Goal: Task Accomplishment & Management: Use online tool/utility

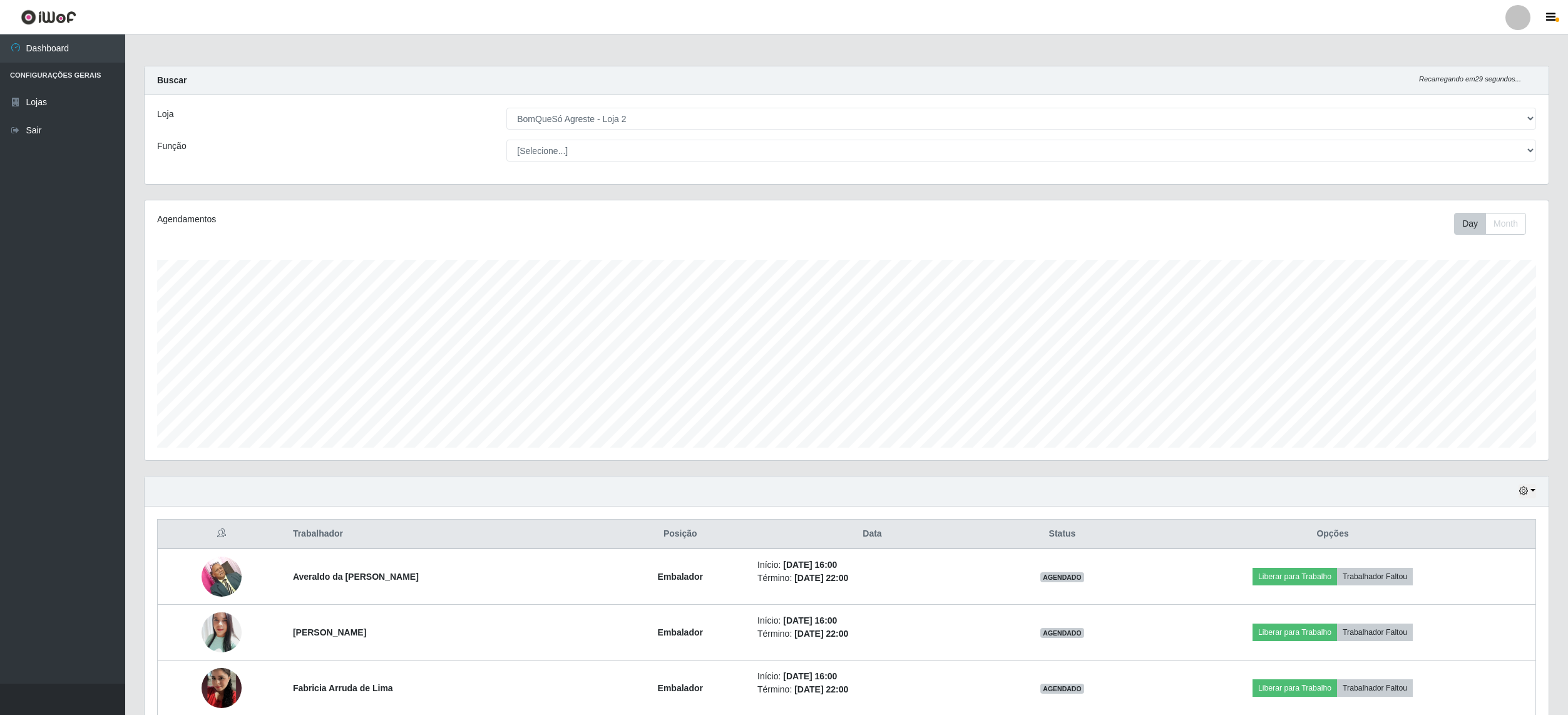
select select "214"
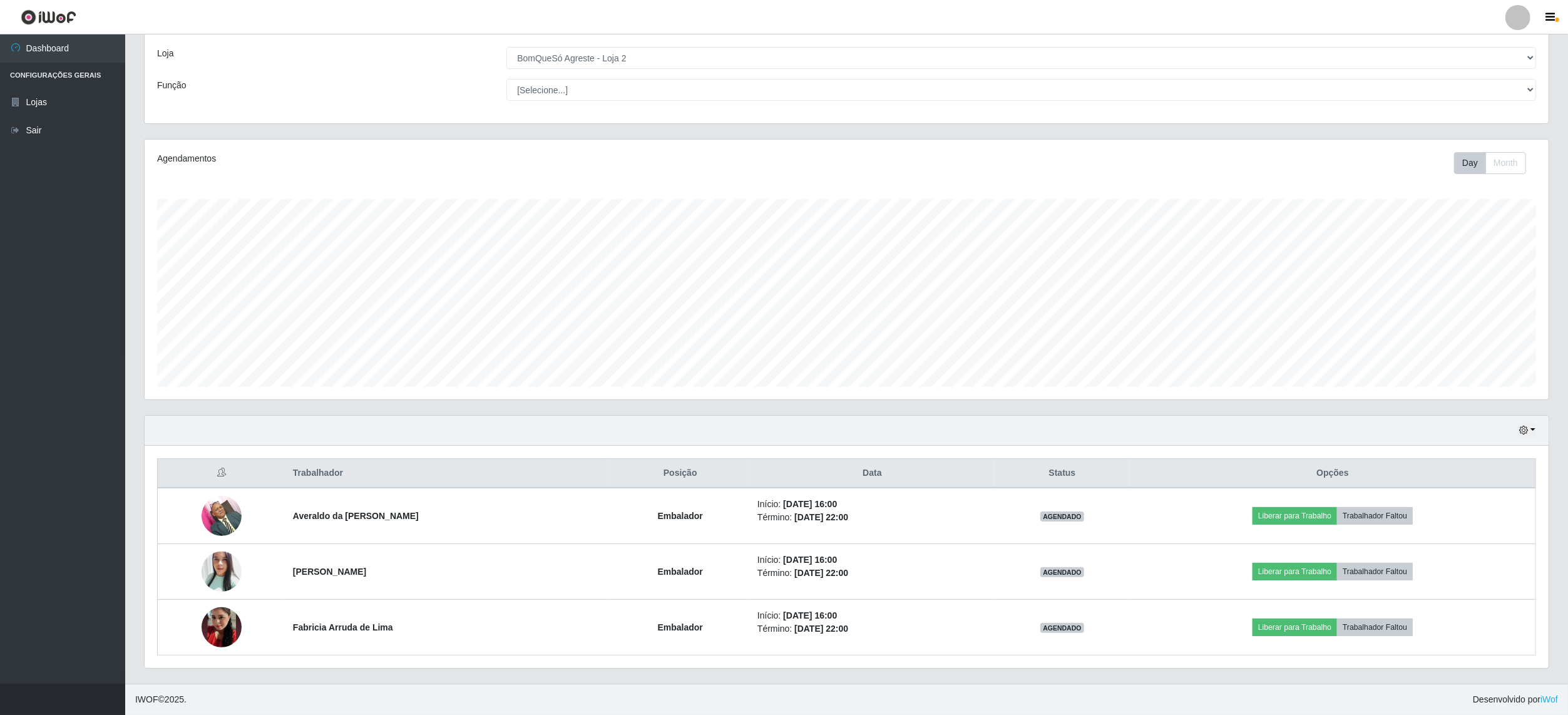
scroll to position [260, 1404]
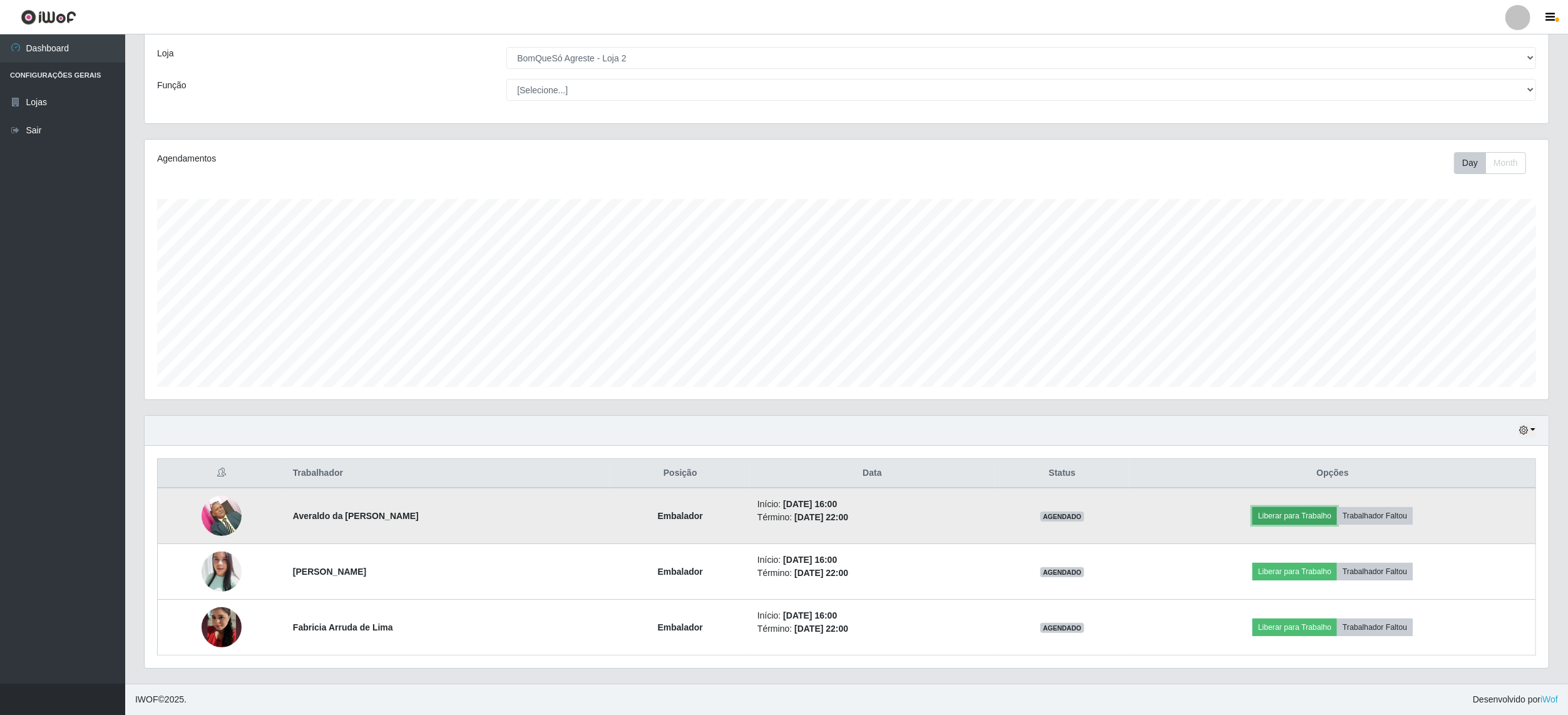
click at [1311, 516] on button "Liberar para Trabalho" at bounding box center [1295, 515] width 85 height 17
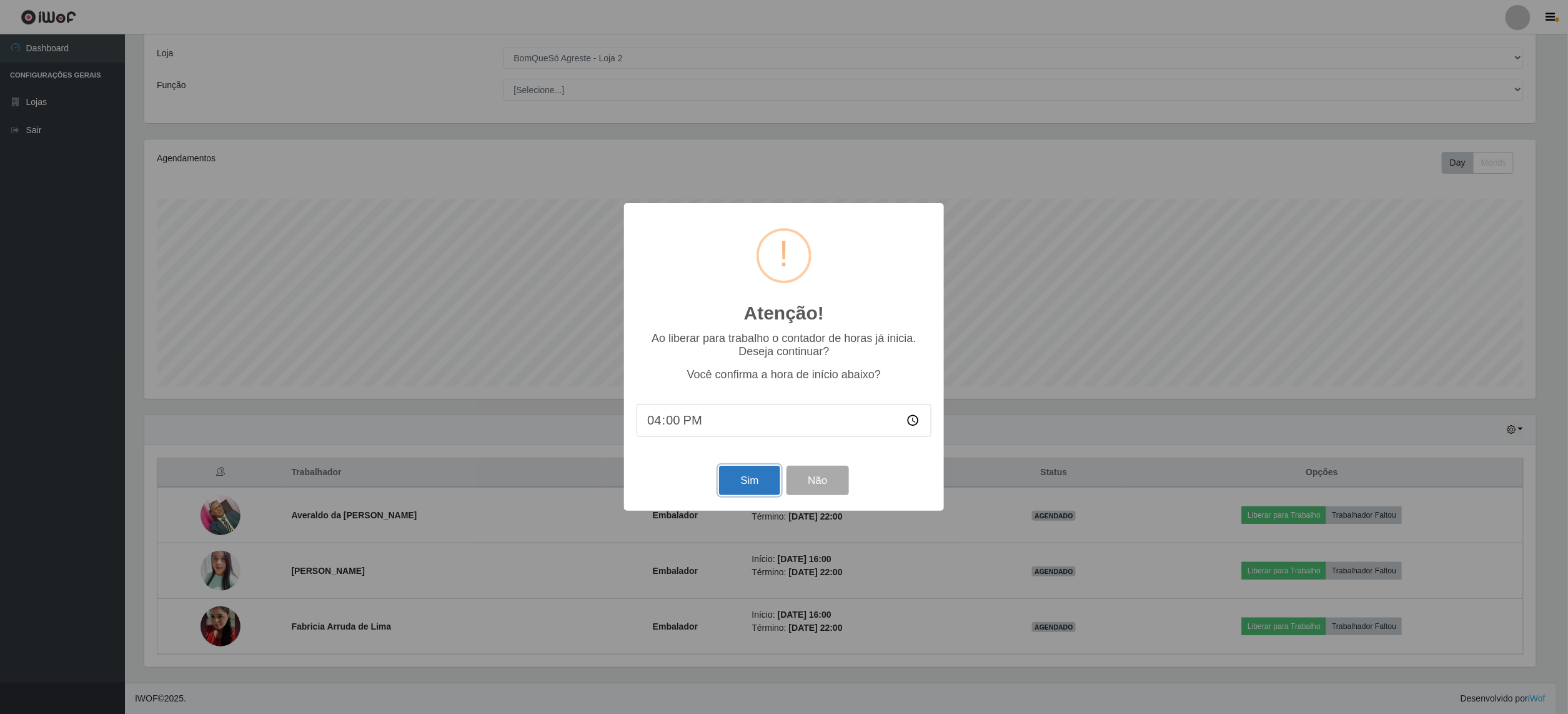
click at [750, 485] on button "Sim" at bounding box center [750, 481] width 61 height 29
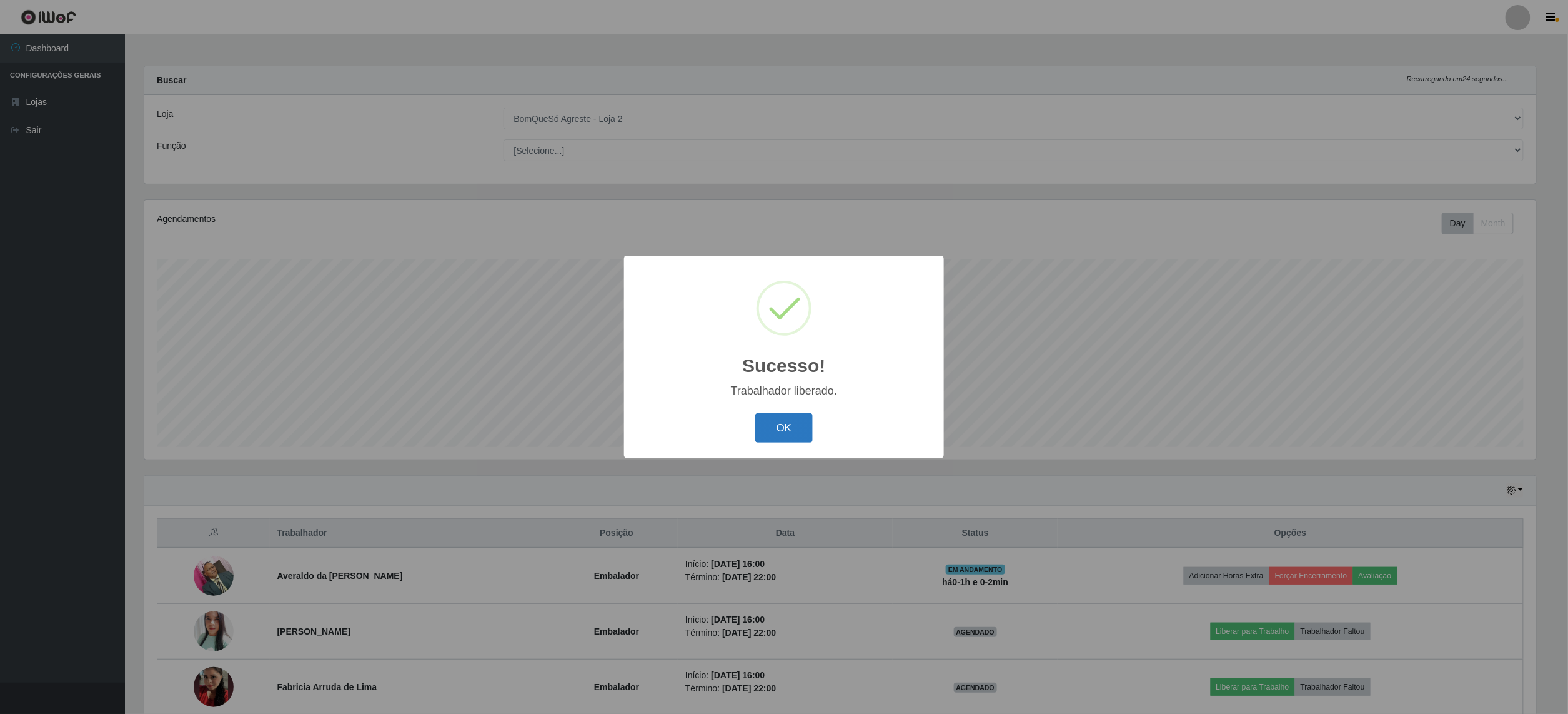
click at [773, 436] on button "OK" at bounding box center [784, 427] width 58 height 29
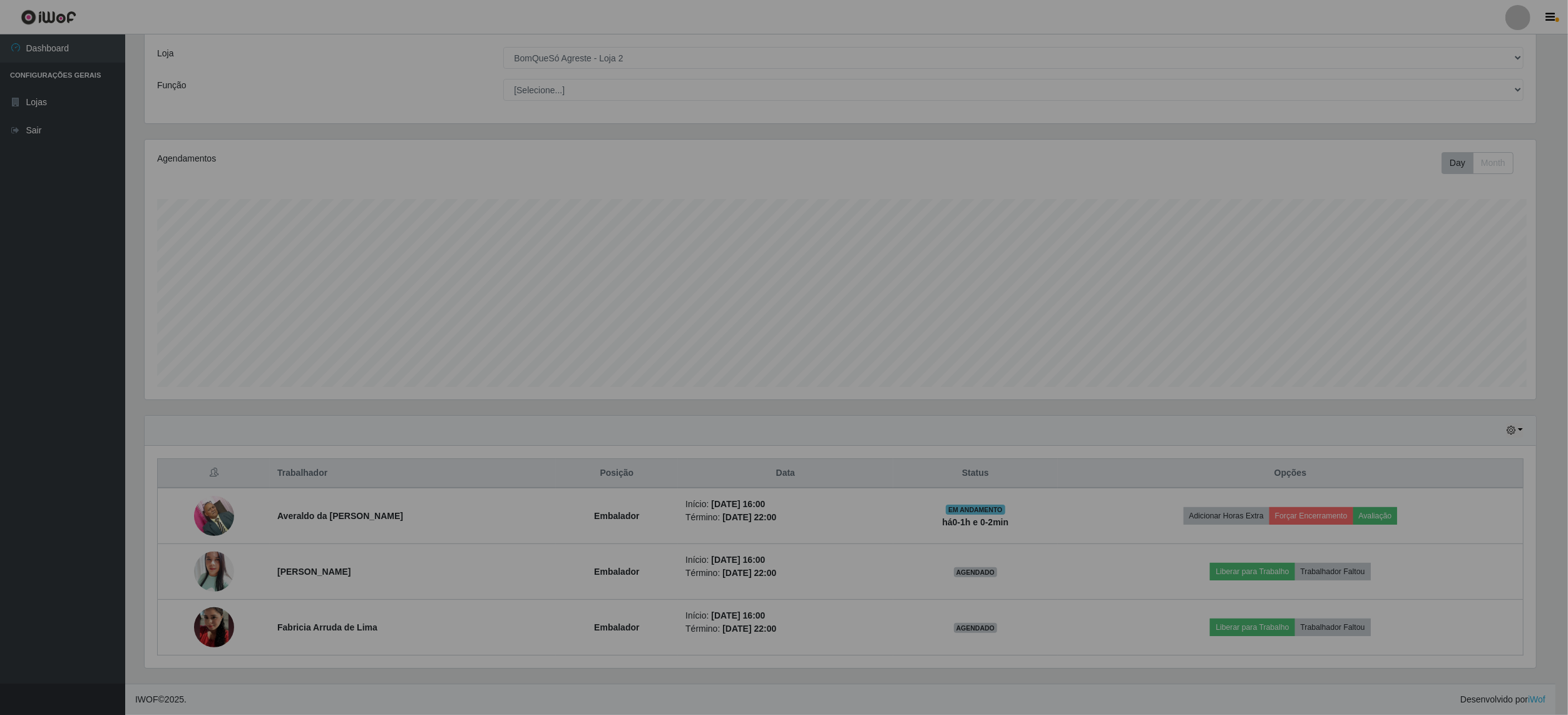
scroll to position [260, 1404]
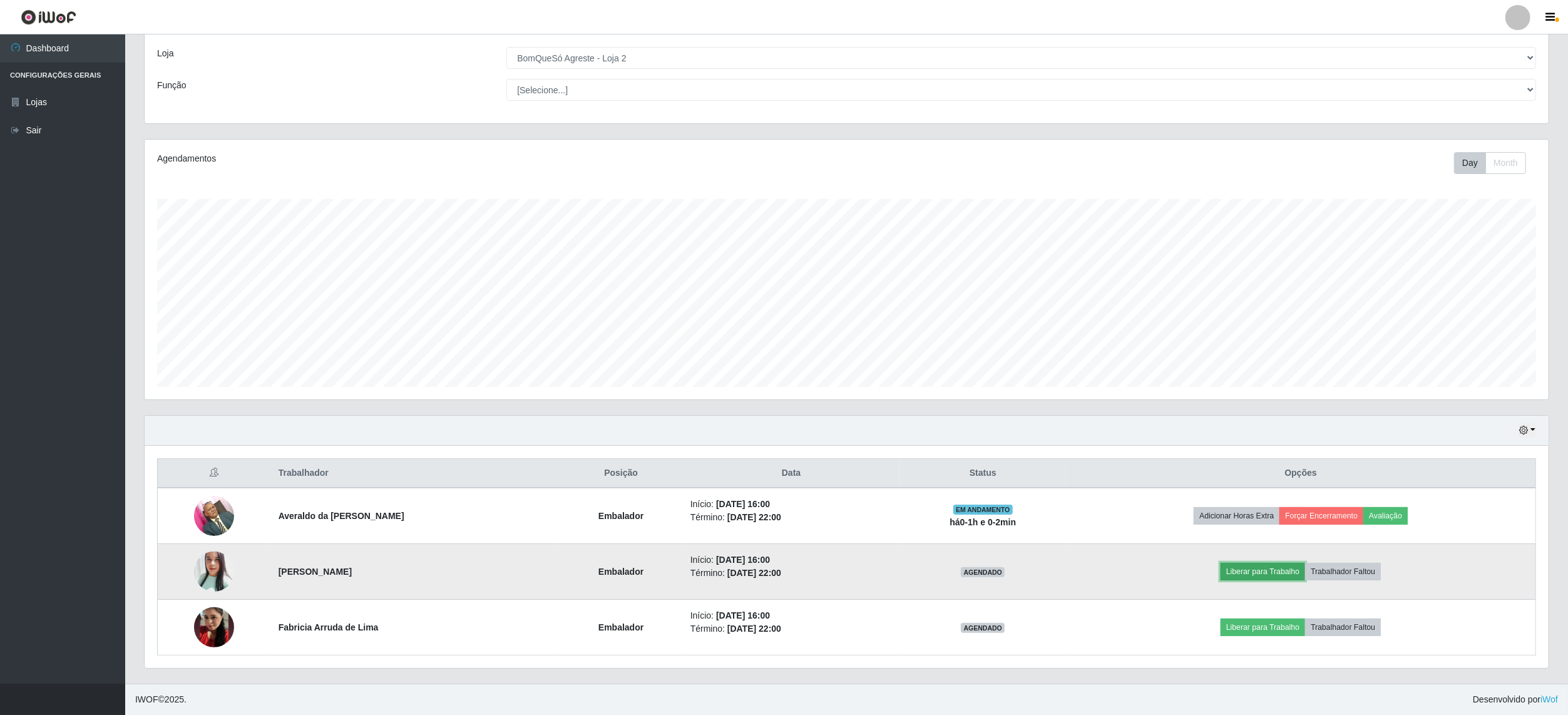
click at [1288, 576] on button "Liberar para Trabalho" at bounding box center [1263, 571] width 85 height 17
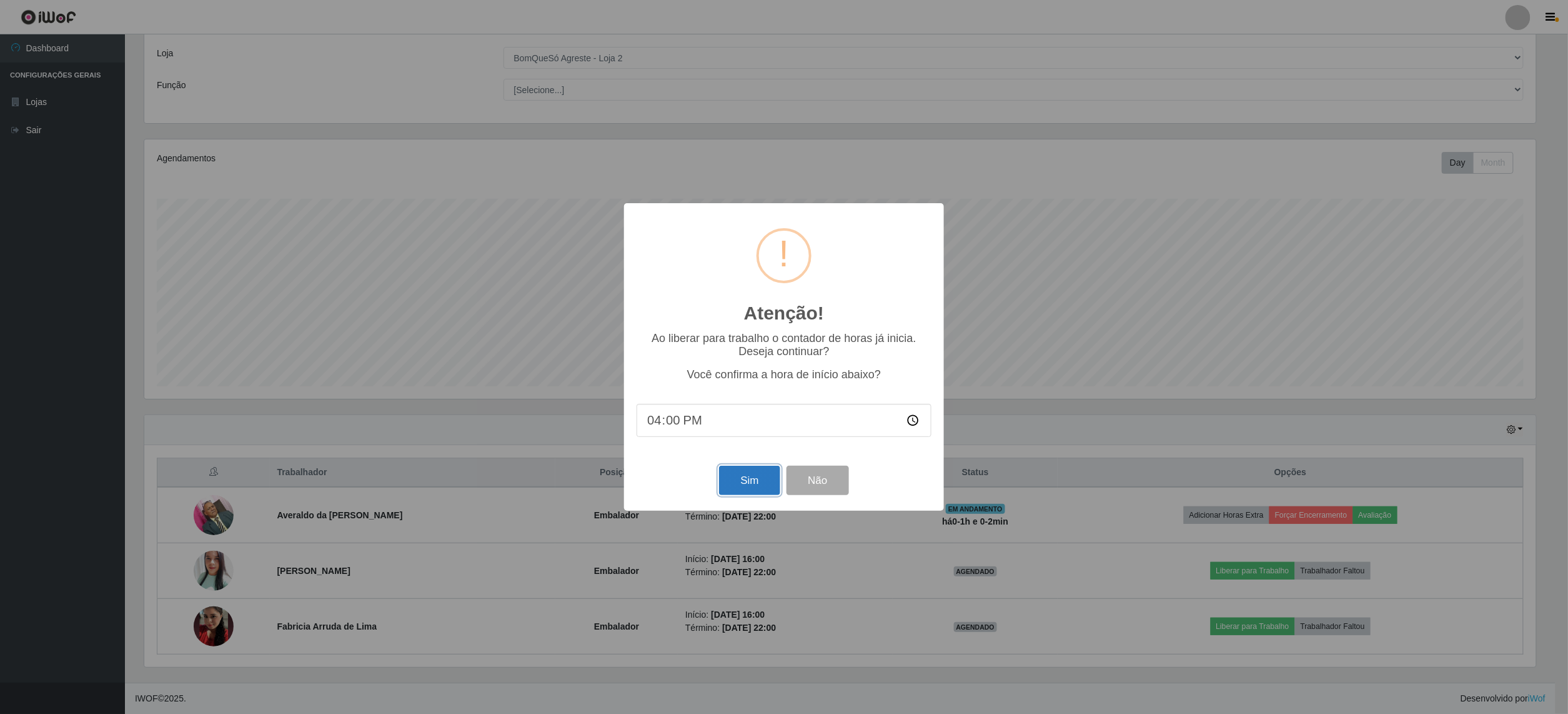
click at [760, 481] on button "Sim" at bounding box center [750, 481] width 61 height 29
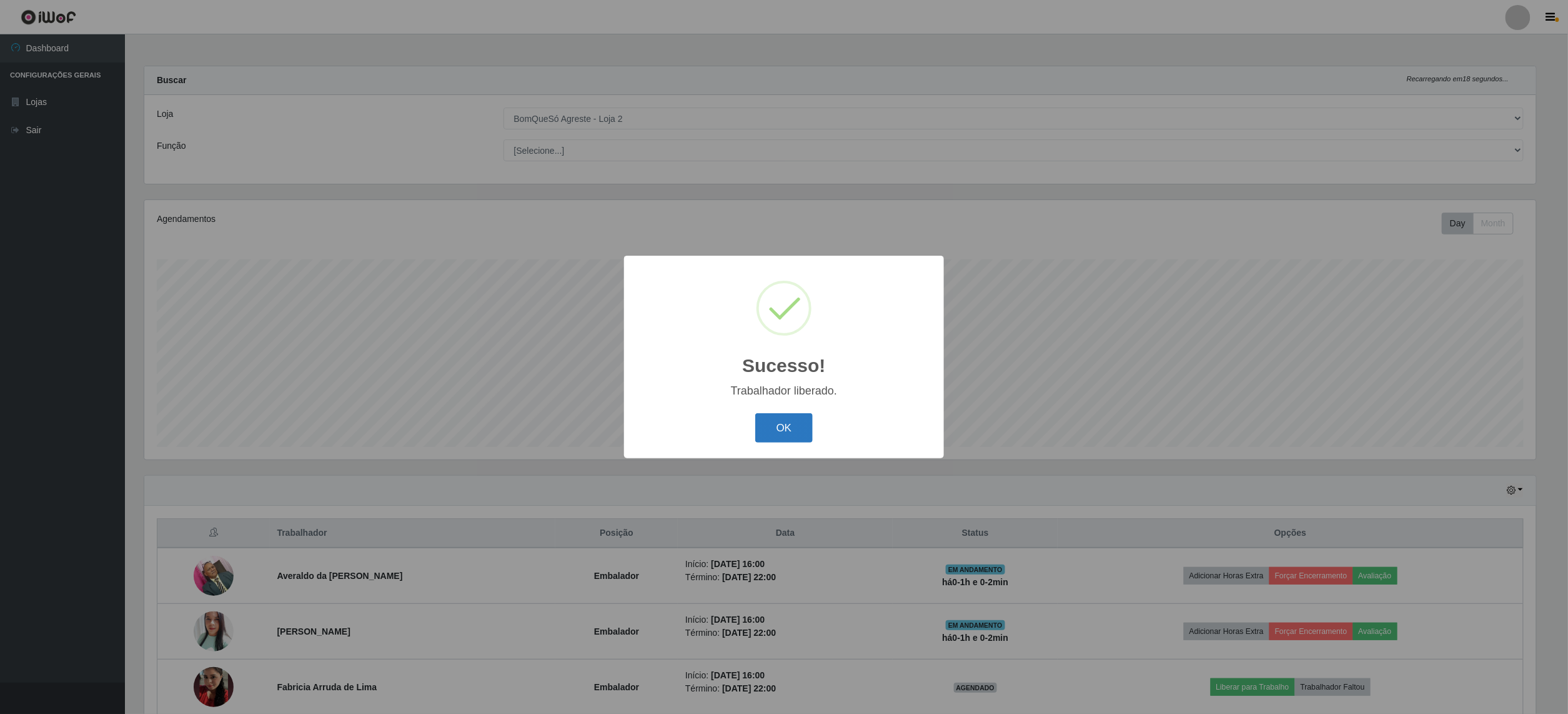
click at [783, 428] on button "OK" at bounding box center [784, 427] width 58 height 29
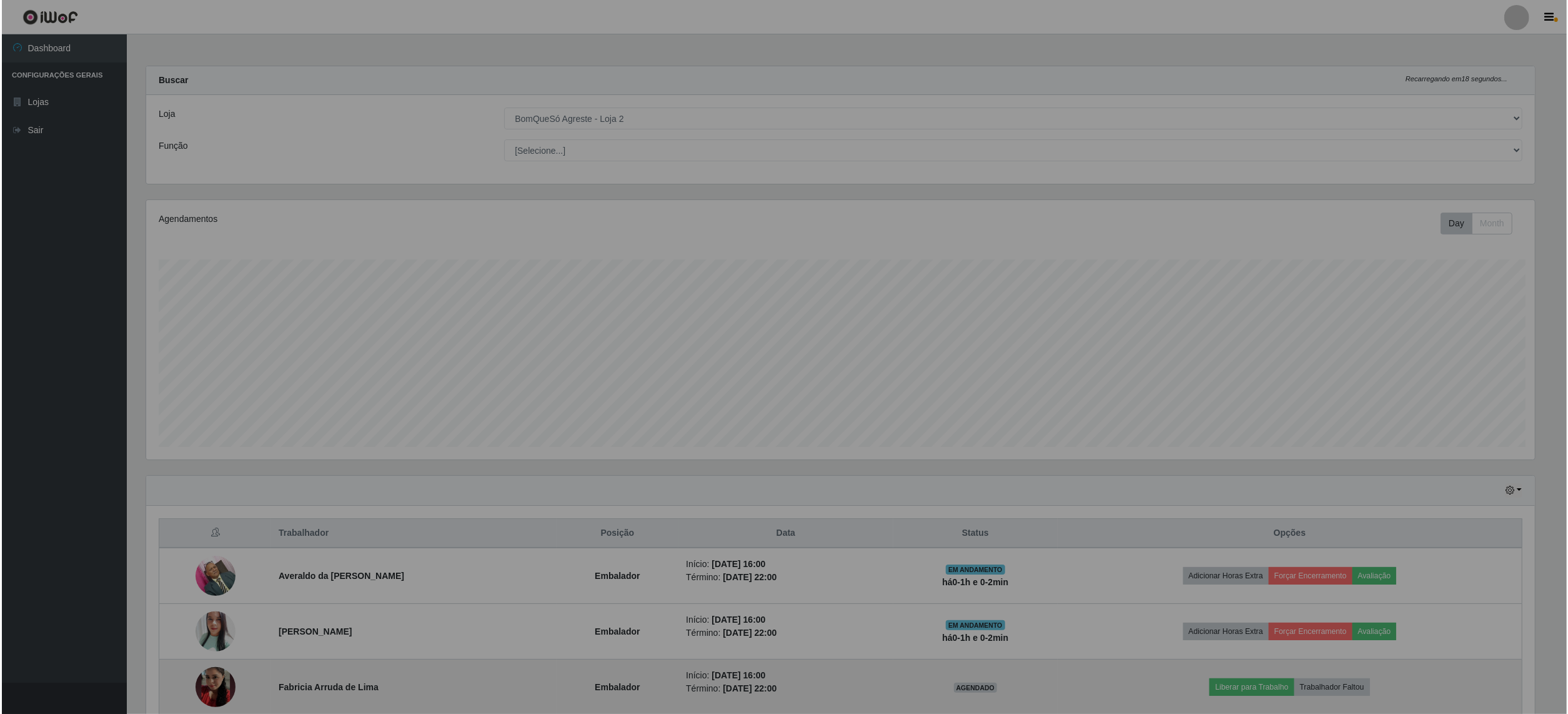
scroll to position [260, 1401]
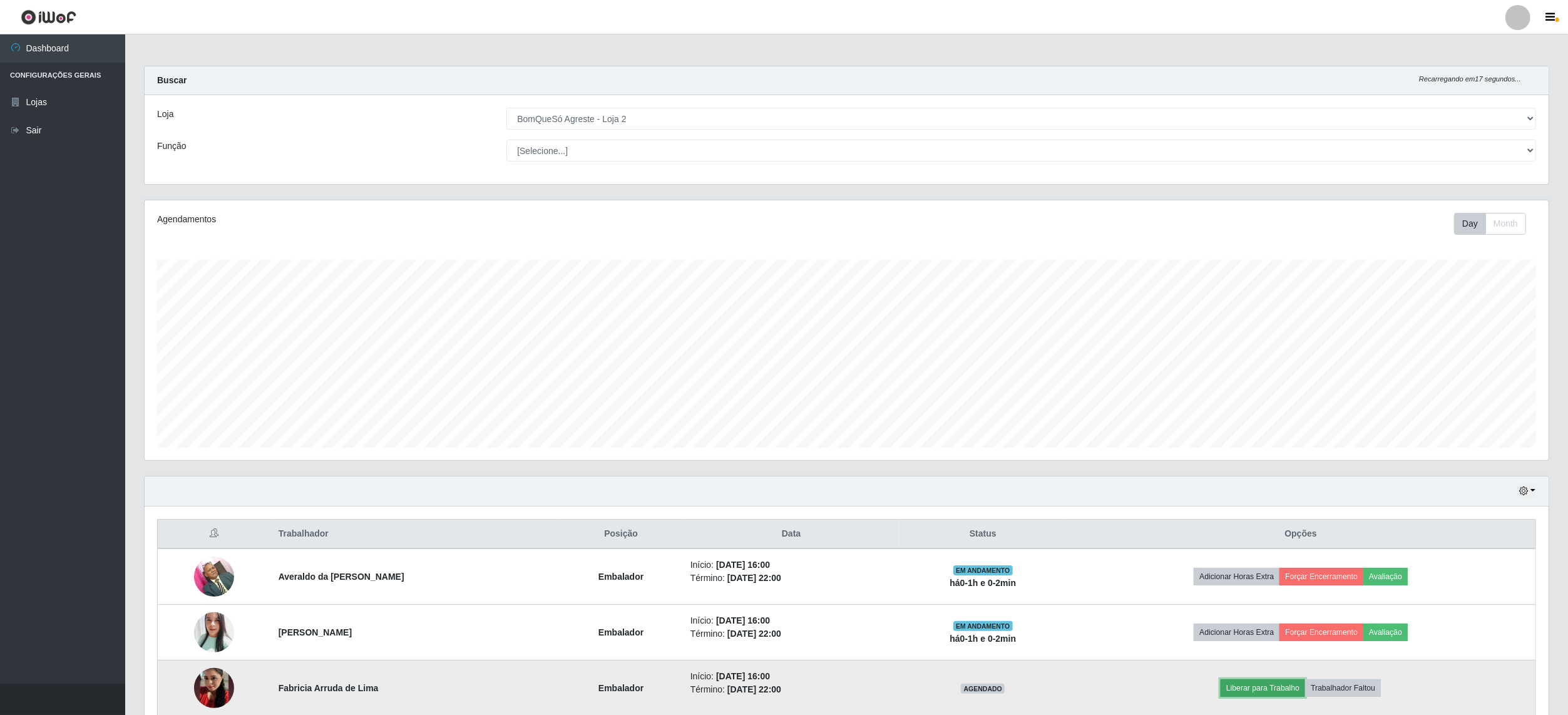
click at [1253, 695] on button "Liberar para Trabalho" at bounding box center [1263, 687] width 85 height 17
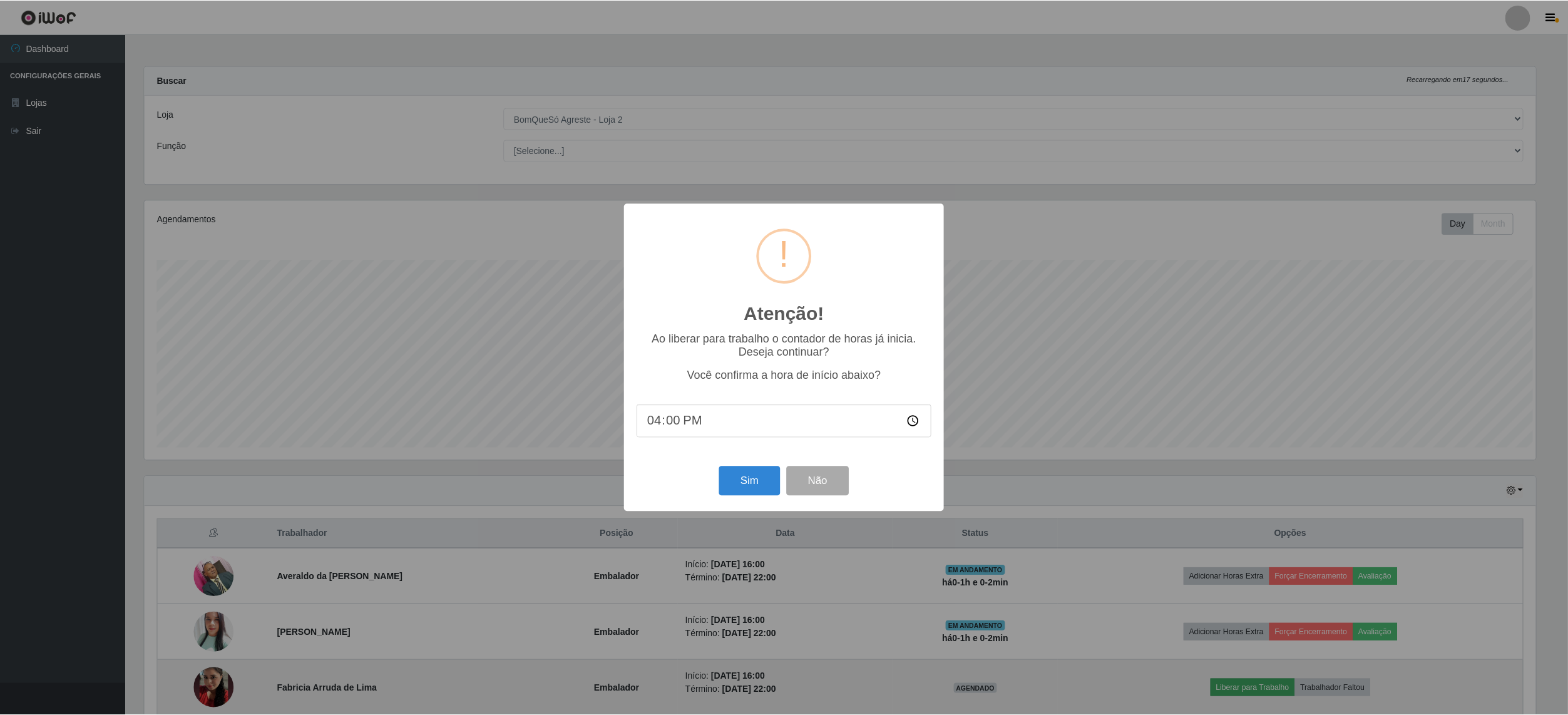
scroll to position [260, 1395]
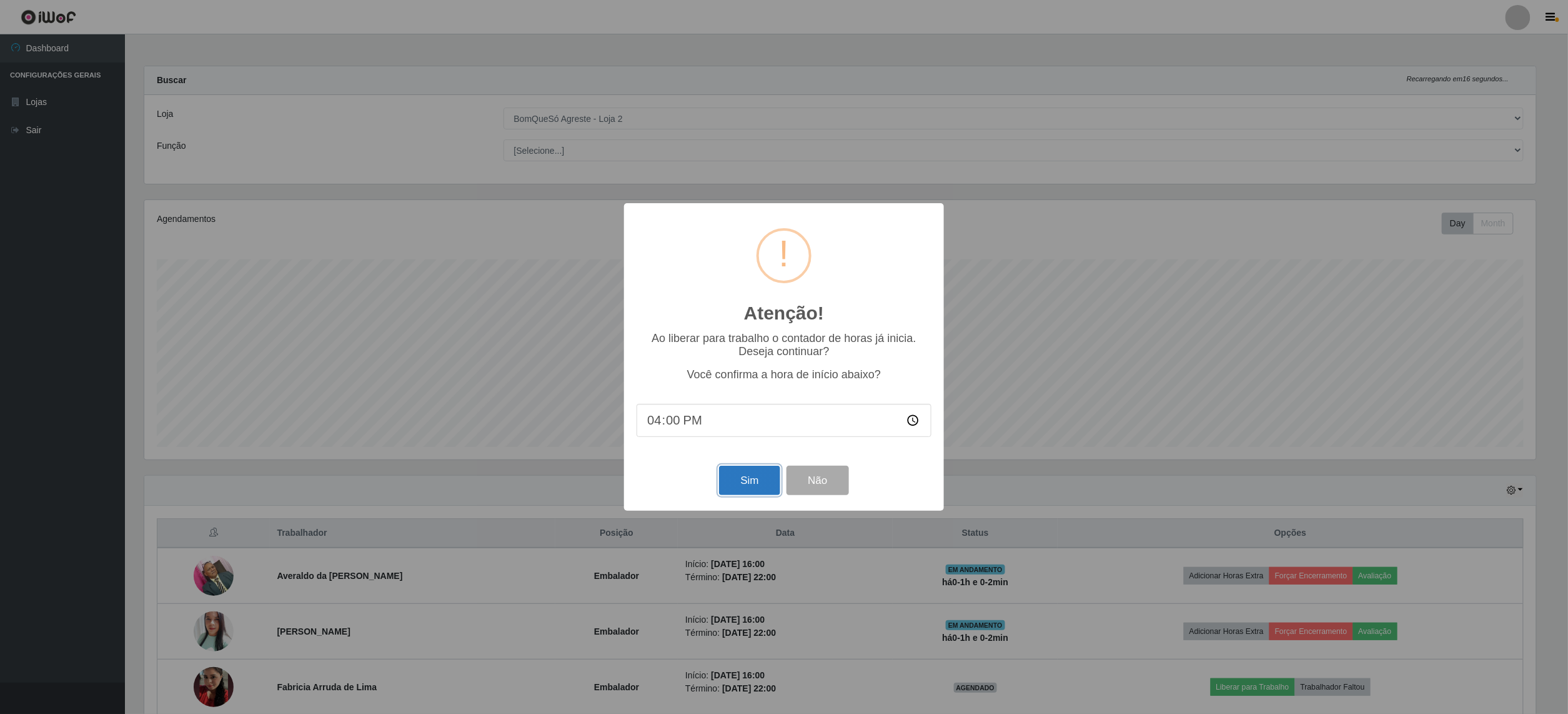
click at [776, 486] on button "Sim" at bounding box center [750, 481] width 61 height 29
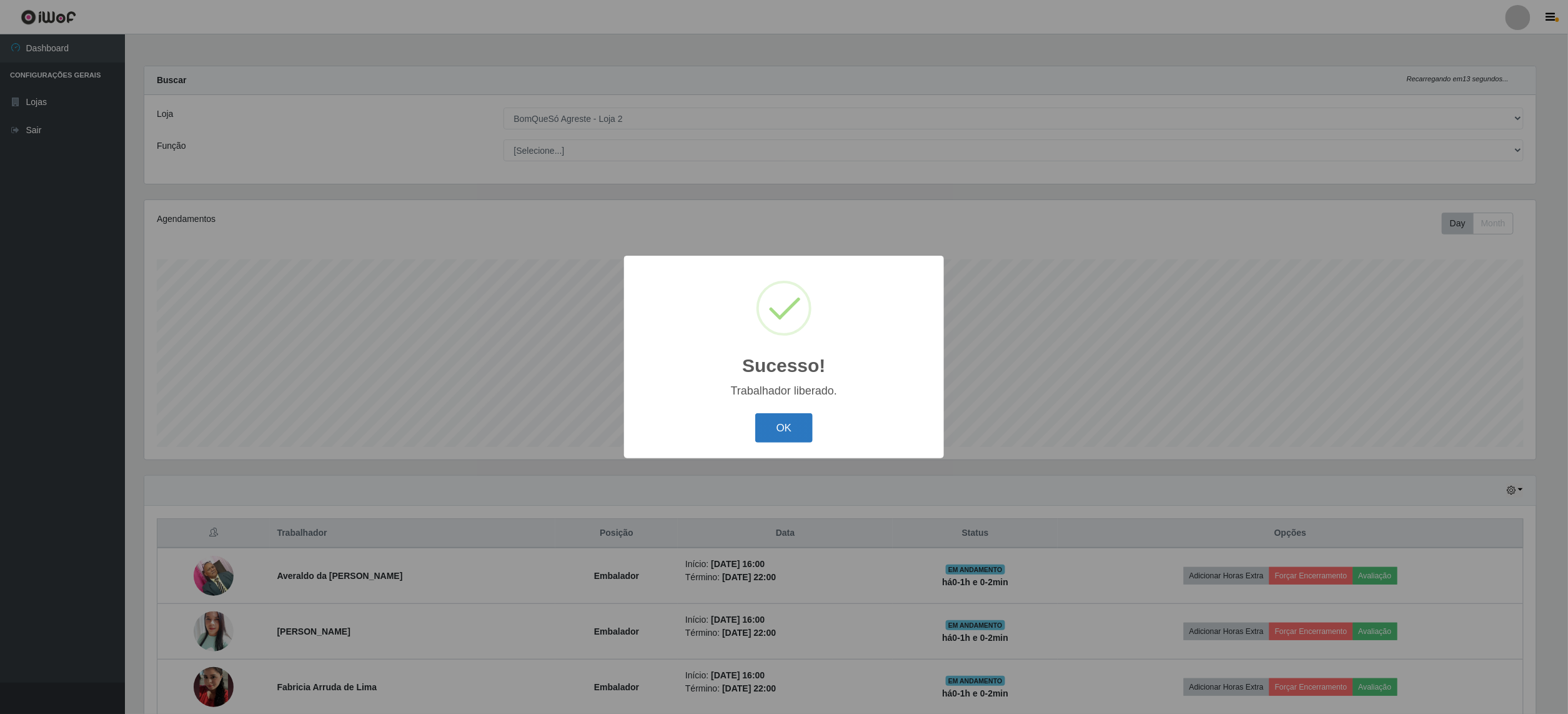
click at [798, 421] on button "OK" at bounding box center [784, 427] width 58 height 29
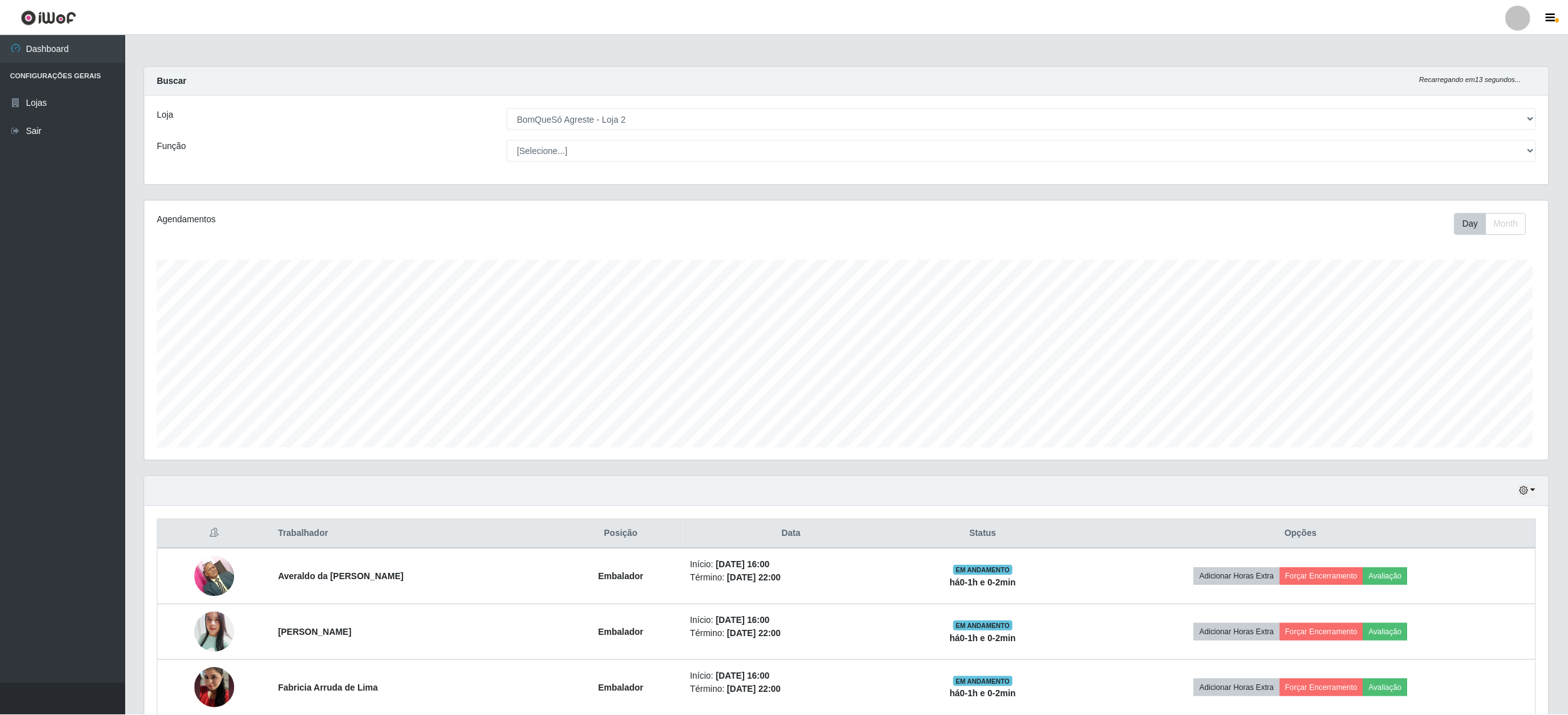
scroll to position [0, 0]
